Goal: Find contact information: Find contact information

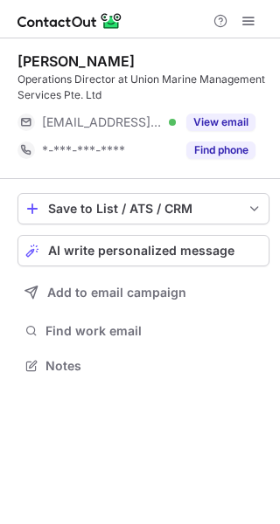
scroll to position [354, 280]
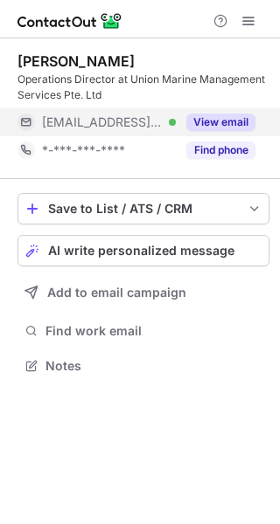
click at [234, 114] on button "View email" at bounding box center [220, 122] width 69 height 17
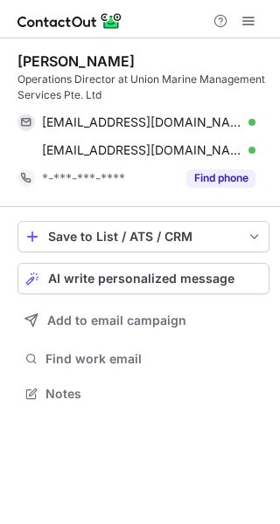
scroll to position [382, 280]
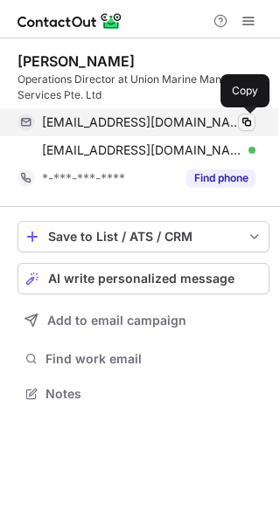
click at [249, 124] on span at bounding box center [246, 122] width 14 height 14
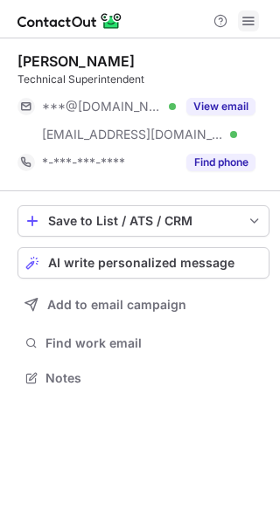
scroll to position [366, 280]
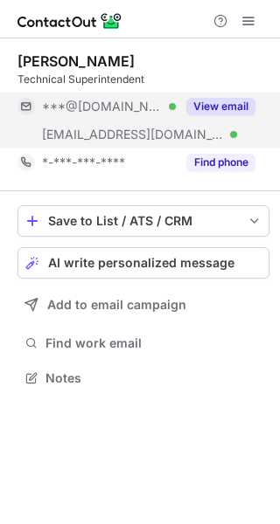
click at [237, 104] on button "View email" at bounding box center [220, 106] width 69 height 17
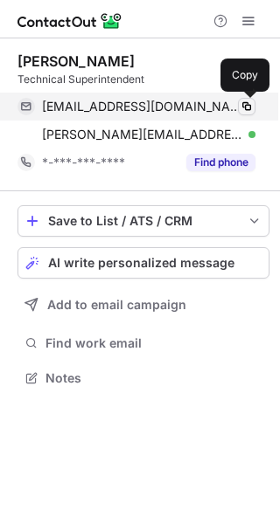
click at [244, 107] on span at bounding box center [246, 107] width 14 height 14
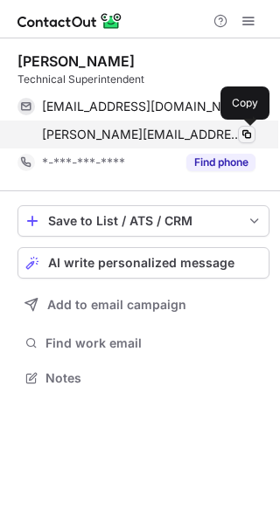
click at [246, 128] on span at bounding box center [246, 135] width 14 height 14
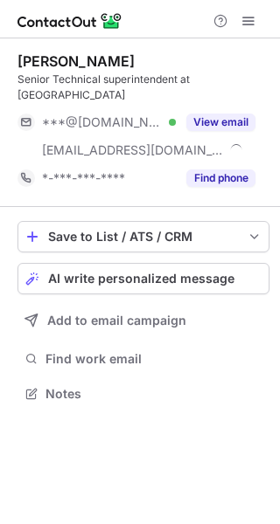
scroll to position [366, 280]
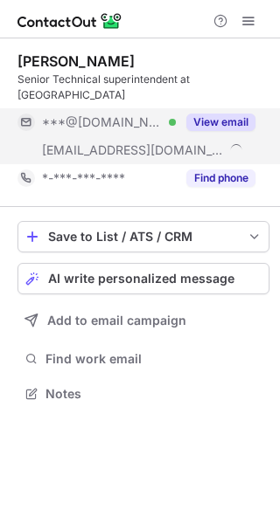
click at [227, 114] on button "View email" at bounding box center [220, 122] width 69 height 17
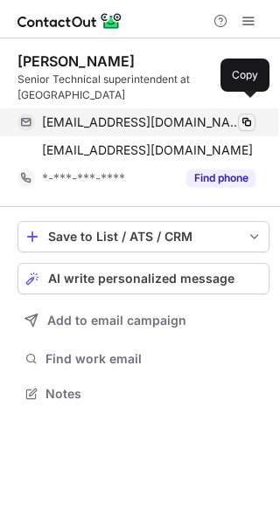
click at [245, 115] on span at bounding box center [246, 122] width 14 height 14
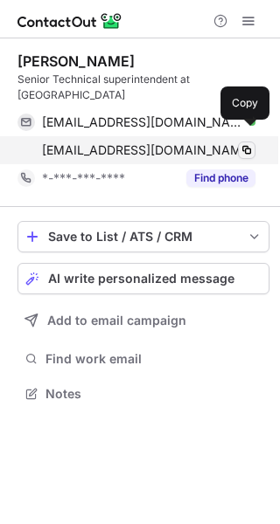
click at [250, 143] on span at bounding box center [246, 150] width 14 height 14
